Goal: Book appointment/travel/reservation

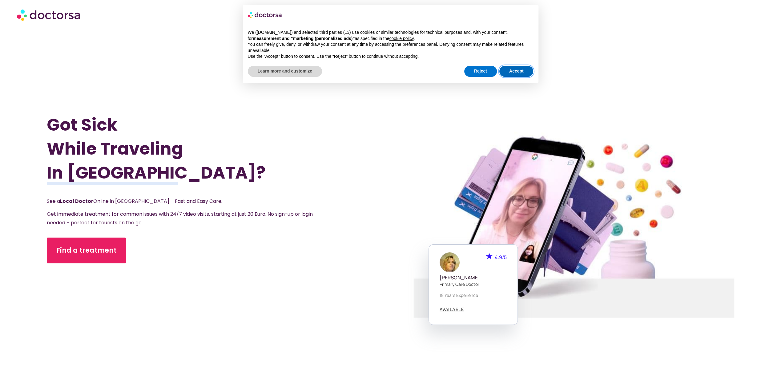
click at [516, 71] on button "Accept" at bounding box center [516, 71] width 34 height 11
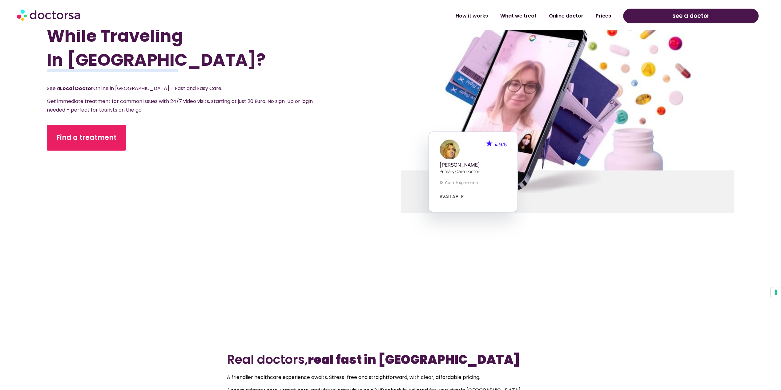
scroll to position [123, 0]
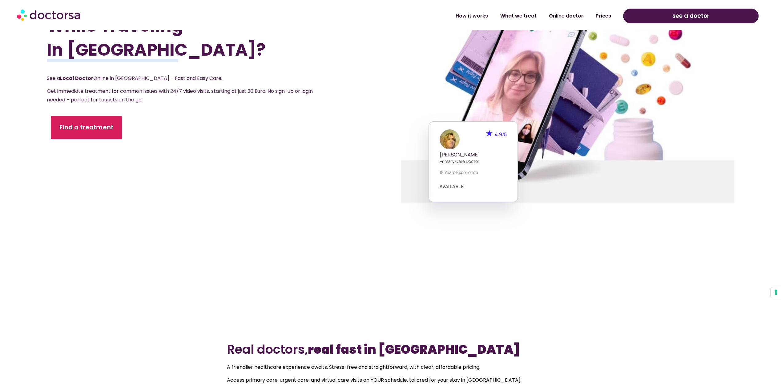
click at [79, 130] on span "Find a treatment" at bounding box center [86, 127] width 54 height 9
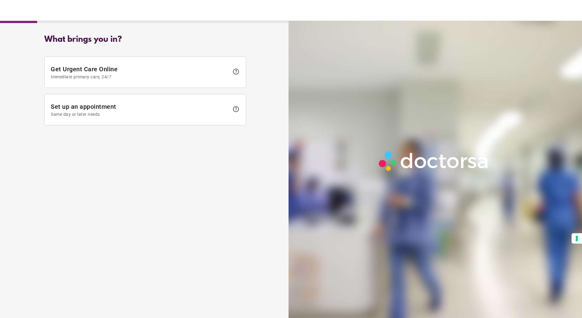
click at [582, 4] on div at bounding box center [291, 10] width 582 height 21
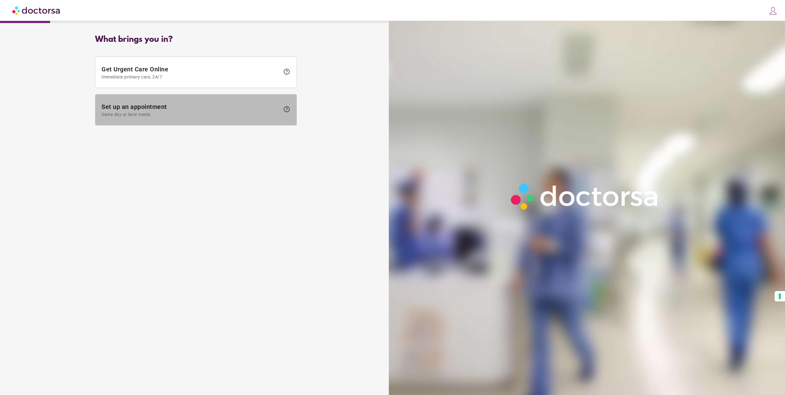
click at [133, 114] on span "Same day or later needs" at bounding box center [191, 114] width 178 height 5
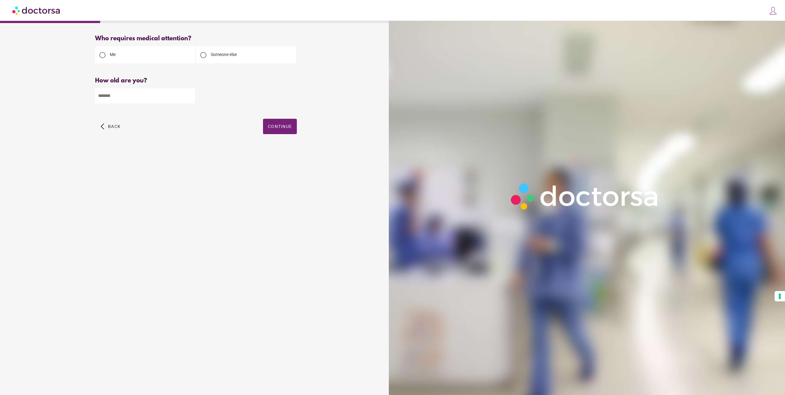
click at [207, 55] on div at bounding box center [203, 55] width 12 height 12
click at [118, 97] on input "number" at bounding box center [145, 95] width 100 height 15
drag, startPoint x: 119, startPoint y: 100, endPoint x: 51, endPoint y: 100, distance: 67.7
click at [51, 100] on div "Who requires medical attention? Me" at bounding box center [196, 91] width 386 height 123
type input "*"
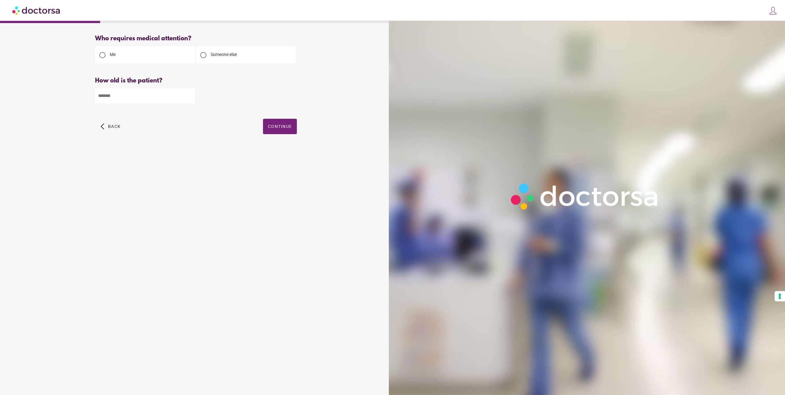
click at [189, 94] on input "**" at bounding box center [145, 95] width 100 height 15
click at [190, 100] on input "**" at bounding box center [145, 95] width 100 height 15
type input "**"
click at [190, 98] on input "**" at bounding box center [145, 95] width 100 height 15
click at [272, 127] on span "Continue" at bounding box center [280, 126] width 24 height 5
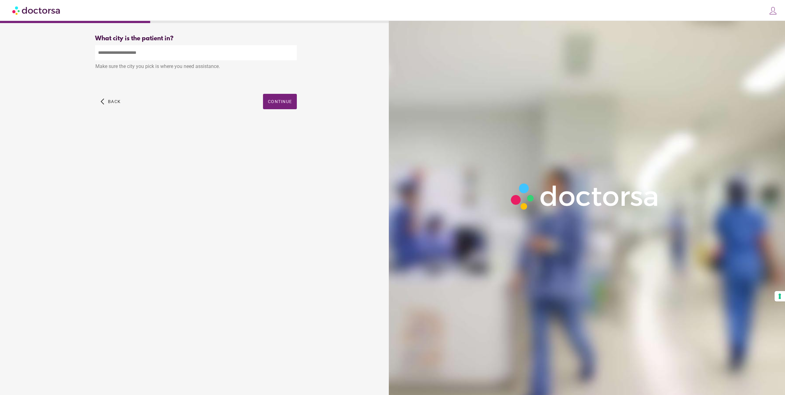
drag, startPoint x: 113, startPoint y: 51, endPoint x: 180, endPoint y: 56, distance: 67.9
click at [113, 51] on input "text" at bounding box center [196, 52] width 202 height 15
type input "*"
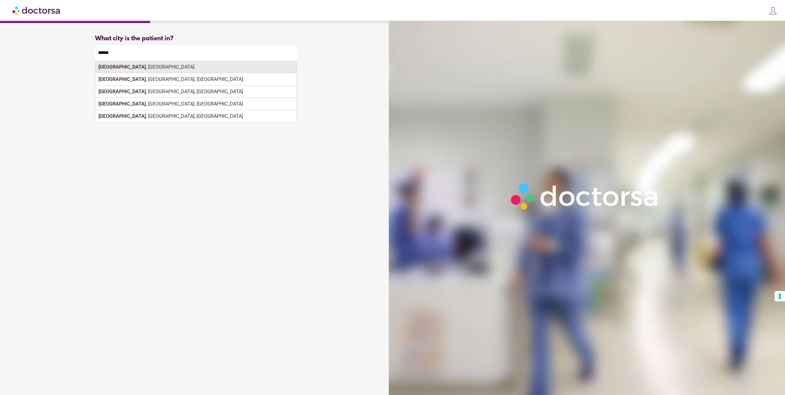
click at [120, 70] on div "Berlin , Germany" at bounding box center [195, 67] width 201 height 12
type input "**********"
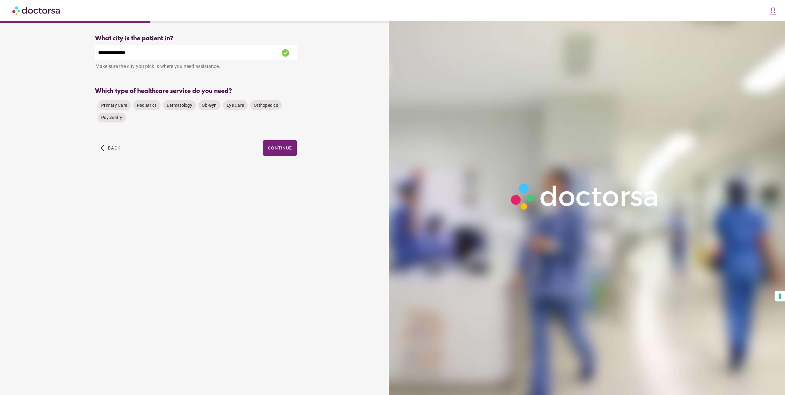
click at [582, 0] on div "close Log in Make a request Your appointments Your profile Welcome back Log in …" at bounding box center [392, 10] width 785 height 21
click at [109, 108] on span "Primary Care" at bounding box center [114, 105] width 26 height 5
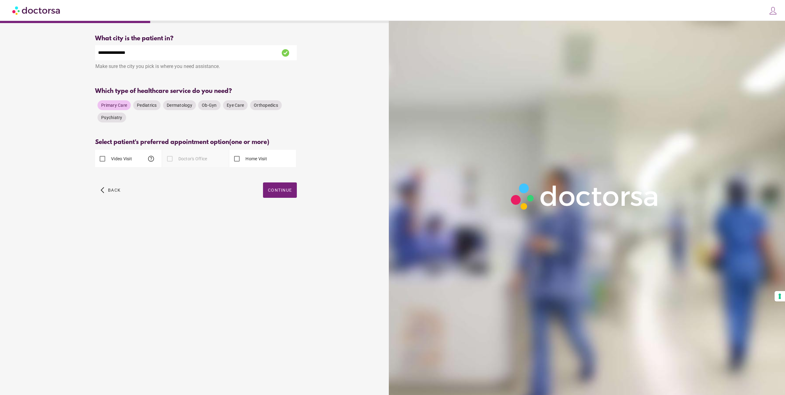
click at [155, 160] on div "Video Visit help" at bounding box center [128, 158] width 66 height 17
click at [154, 160] on span "help" at bounding box center [150, 158] width 7 height 7
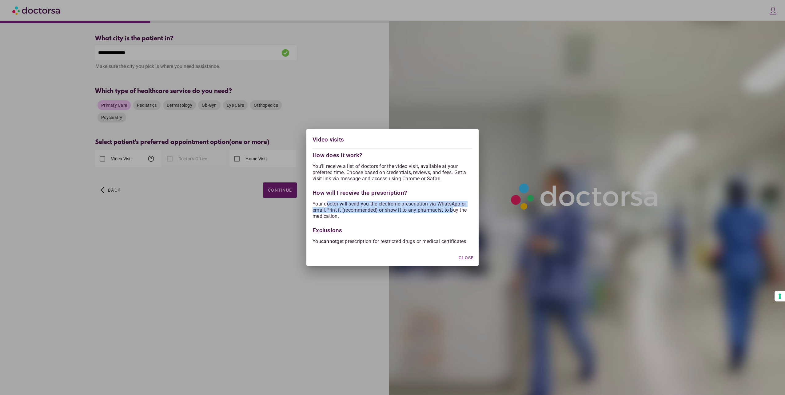
drag, startPoint x: 327, startPoint y: 204, endPoint x: 454, endPoint y: 210, distance: 127.2
click at [454, 210] on p "Your doctor will send you the electronic prescription via WhatsApp or email.Pri…" at bounding box center [393, 210] width 160 height 18
click at [462, 260] on span "Close" at bounding box center [466, 257] width 15 height 5
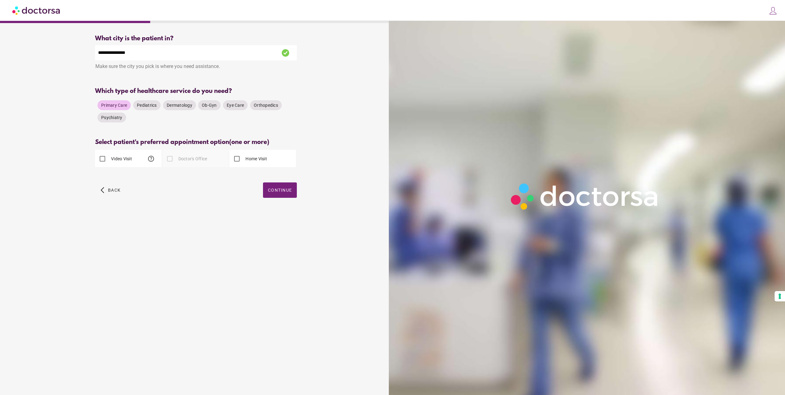
click at [246, 159] on label "Home Visit" at bounding box center [255, 159] width 23 height 6
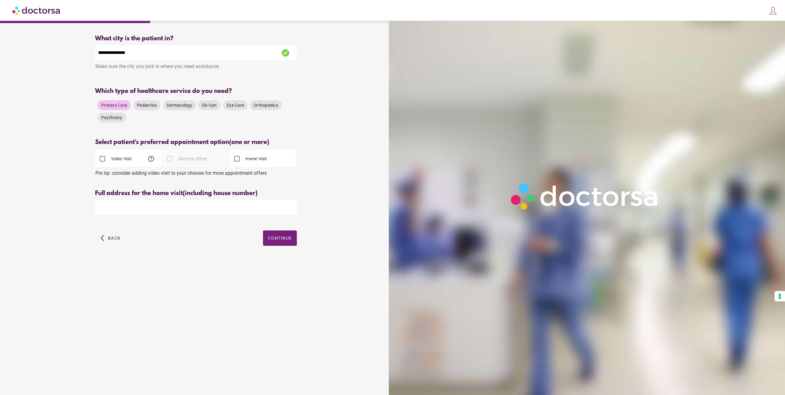
drag, startPoint x: 138, startPoint y: 176, endPoint x: 241, endPoint y: 172, distance: 102.2
click at [241, 172] on div "Pro tip: consider adding video visit to your choices for more appointment offers" at bounding box center [196, 171] width 202 height 9
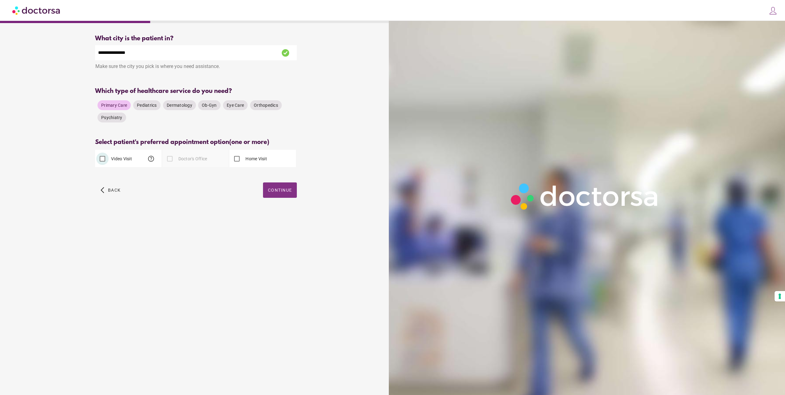
click at [274, 192] on span "Continue" at bounding box center [280, 190] width 24 height 5
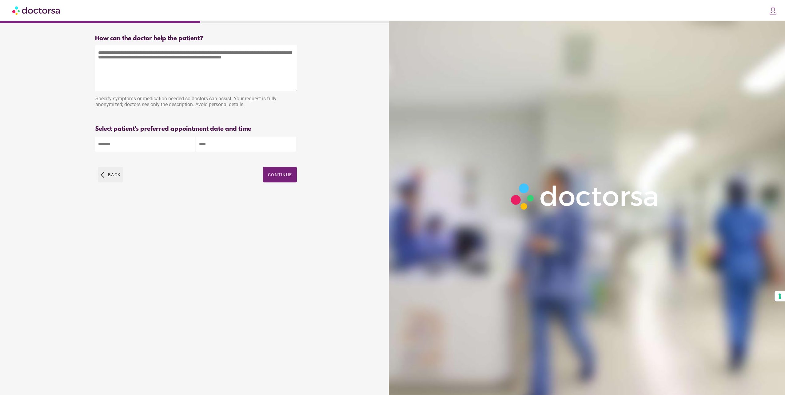
click at [106, 172] on span "button" at bounding box center [110, 174] width 25 height 15
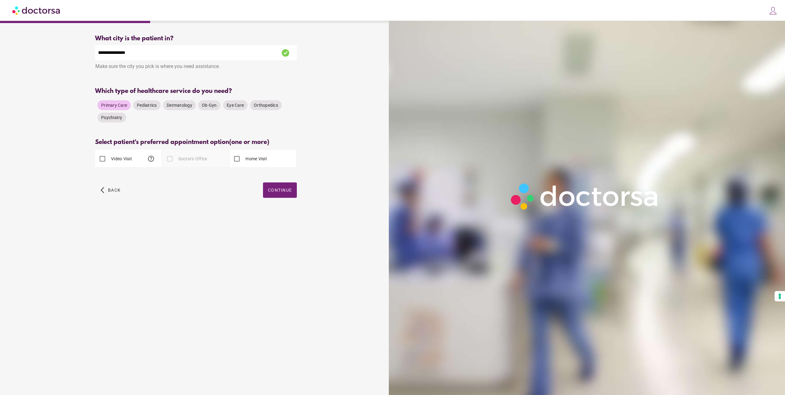
click at [151, 160] on span "help" at bounding box center [150, 158] width 7 height 7
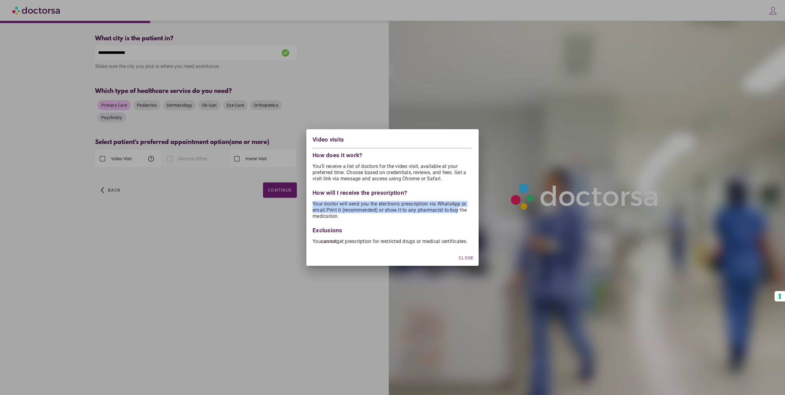
drag, startPoint x: 313, startPoint y: 201, endPoint x: 459, endPoint y: 206, distance: 145.9
click at [459, 206] on p "Your doctor will send you the electronic prescription via WhatsApp or email.Pri…" at bounding box center [393, 210] width 160 height 18
click at [466, 257] on div "button" at bounding box center [466, 257] width 20 height 11
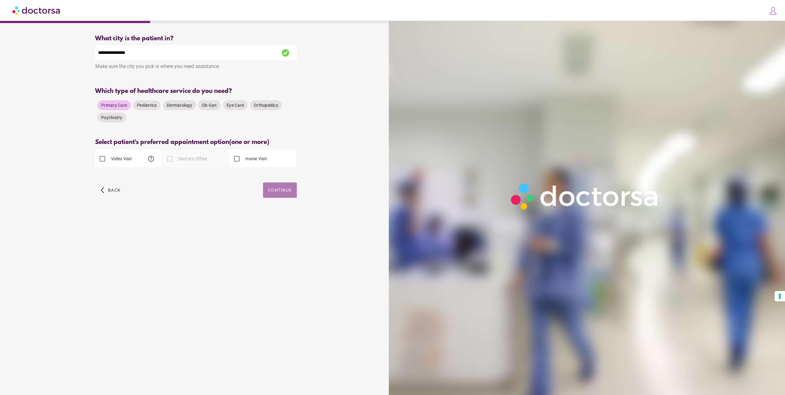
click at [270, 188] on span "button" at bounding box center [280, 189] width 34 height 15
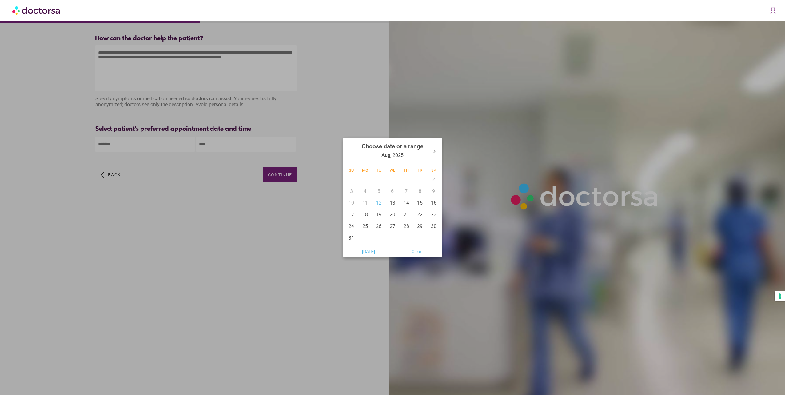
click at [105, 142] on body "**********" at bounding box center [392, 197] width 785 height 395
click at [363, 250] on span "Today" at bounding box center [368, 251] width 44 height 9
type input "******"
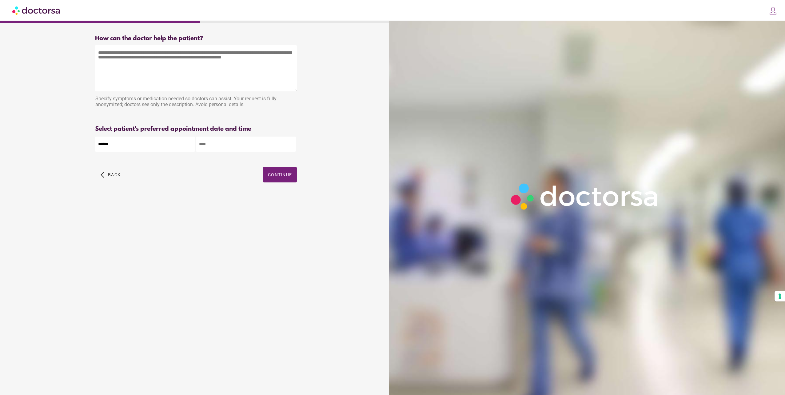
click at [222, 145] on input "text" at bounding box center [246, 144] width 100 height 15
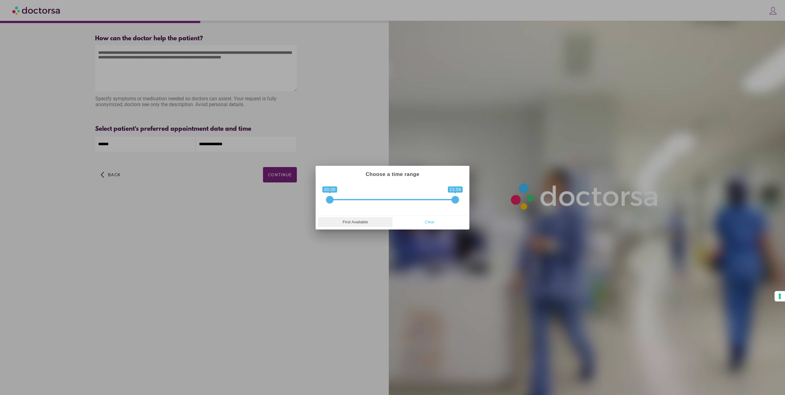
click at [357, 224] on span "First Available" at bounding box center [355, 222] width 71 height 9
type input "**********"
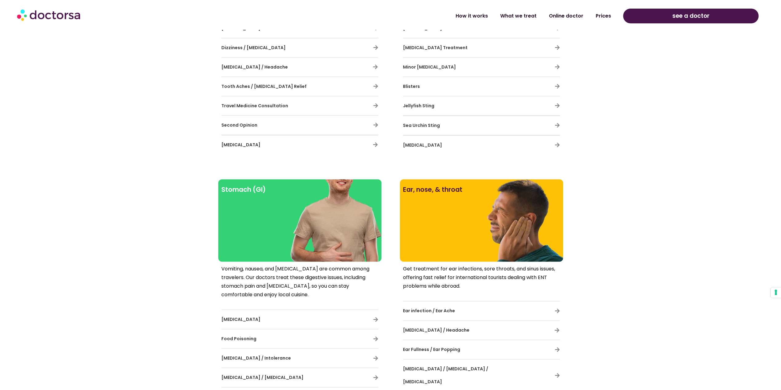
scroll to position [831, 0]
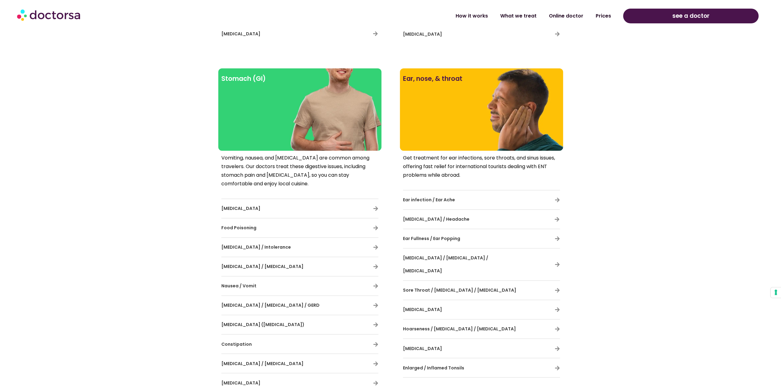
click at [519, 93] on div at bounding box center [481, 119] width 157 height 55
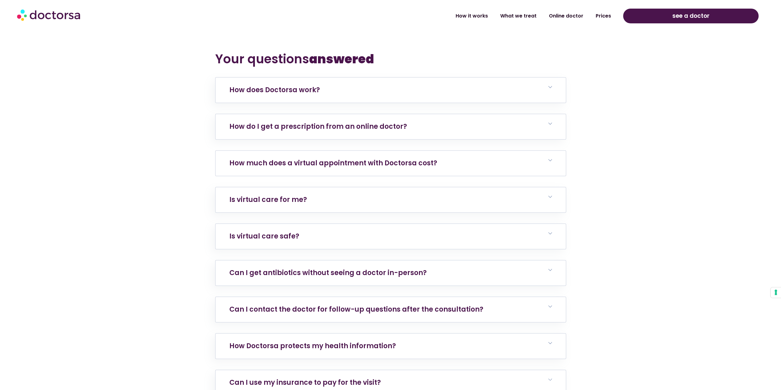
scroll to position [2585, 0]
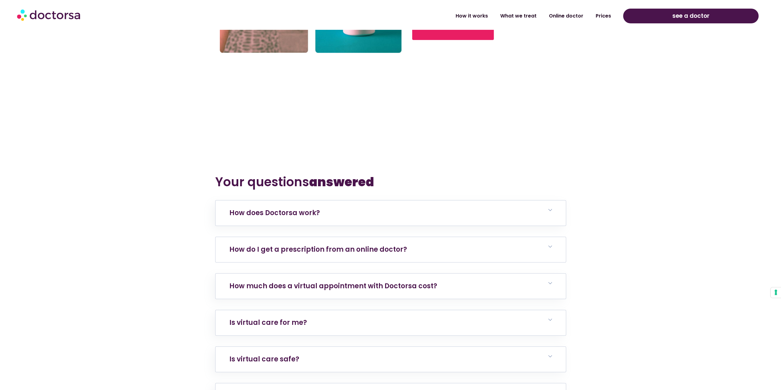
click at [362, 245] on link "How do I get a prescription from an online doctor?" at bounding box center [318, 250] width 178 height 10
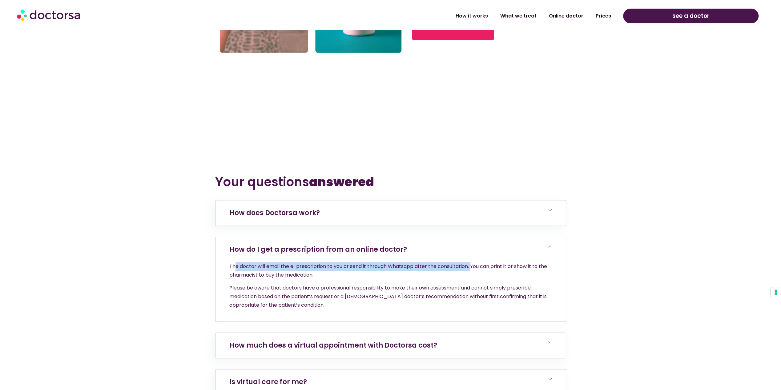
drag, startPoint x: 233, startPoint y: 234, endPoint x: 470, endPoint y: 233, distance: 236.9
click at [470, 262] on p "The doctor will email the e-prescription to you or send it through Whatsapp aft…" at bounding box center [390, 270] width 322 height 17
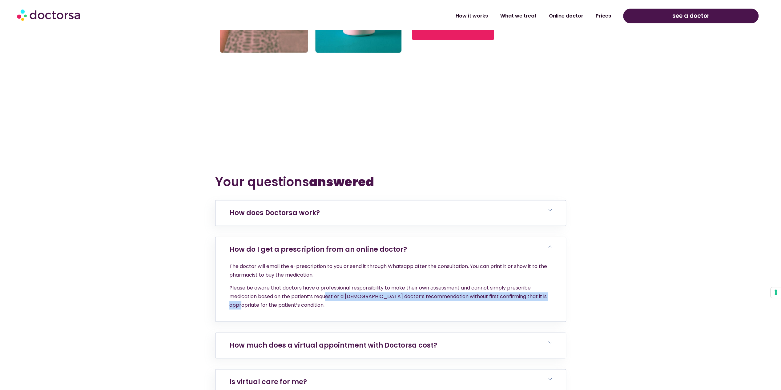
drag, startPoint x: 327, startPoint y: 264, endPoint x: 571, endPoint y: 264, distance: 243.7
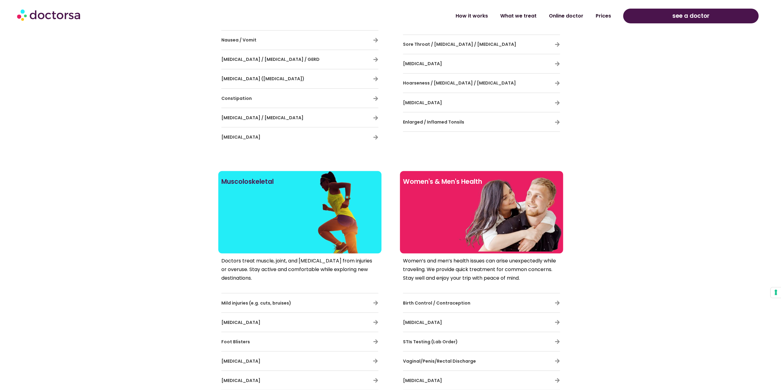
scroll to position [800, 0]
